Goal: Check status

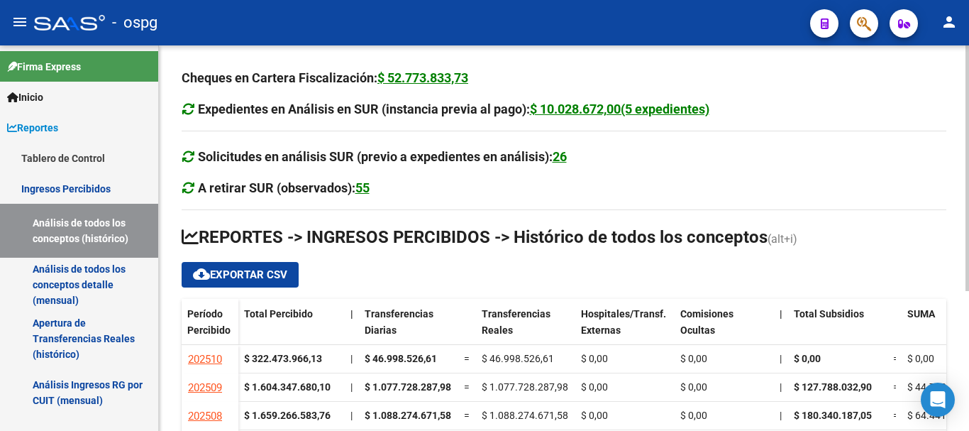
click at [964, 409] on div "Cheques en Cartera Fiscalización: $ 52.773.833,73 Expedientes en Análisis en SU…" at bounding box center [564, 347] width 810 height 604
click at [968, 407] on div at bounding box center [967, 237] width 4 height 385
